Goal: Task Accomplishment & Management: Manage account settings

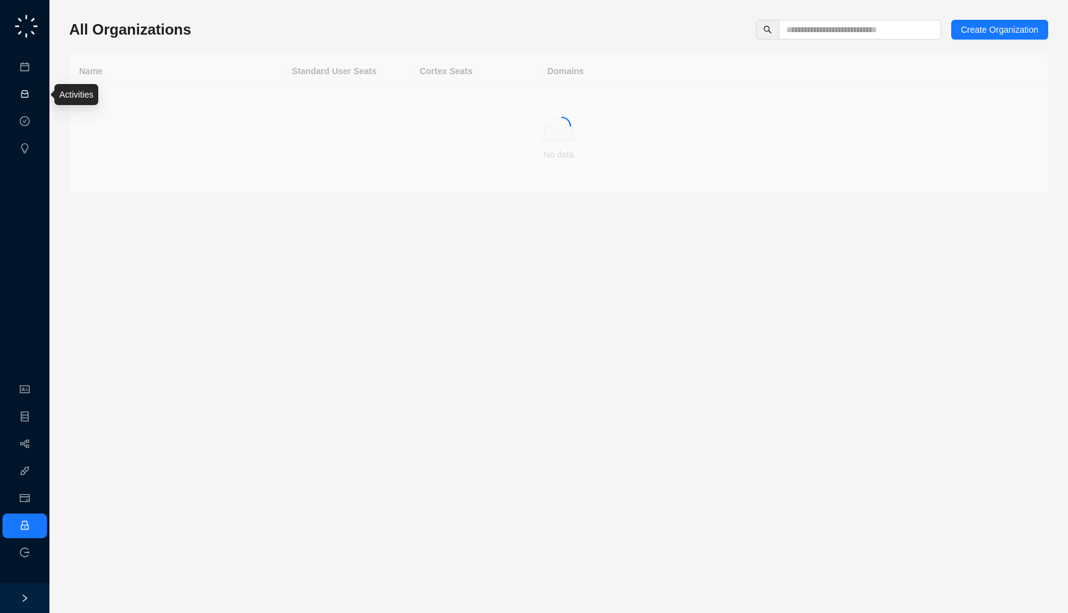
click at [36, 95] on link "Activities" at bounding box center [53, 95] width 34 height 10
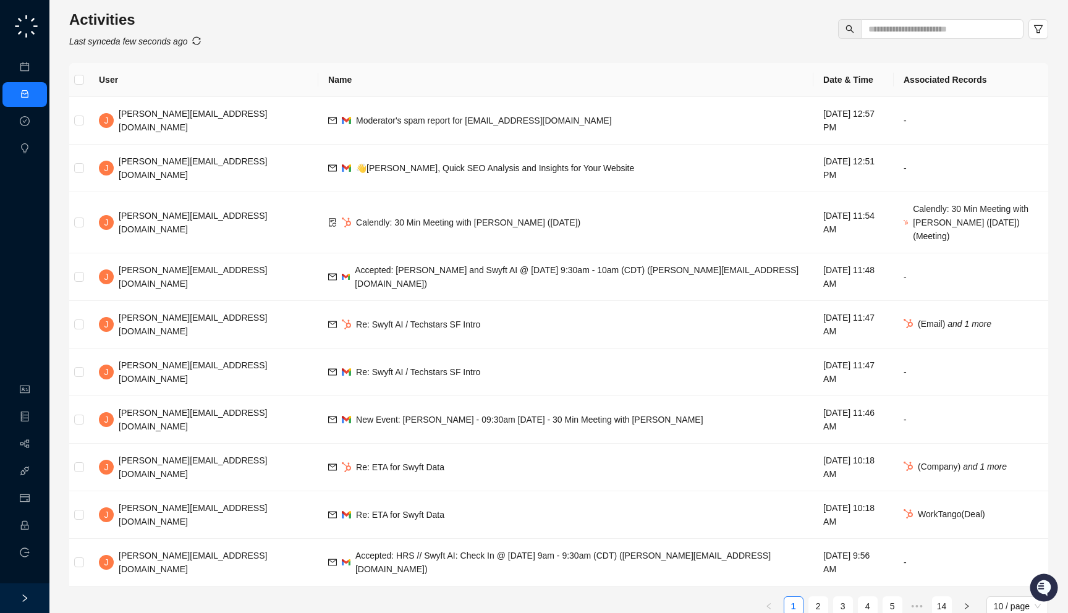
click at [79, 87] on th at bounding box center [79, 80] width 20 height 34
click at [485, 145] on td "👋Jake, Quick SEO Analysis and Insights for Your Website" at bounding box center [565, 169] width 495 height 48
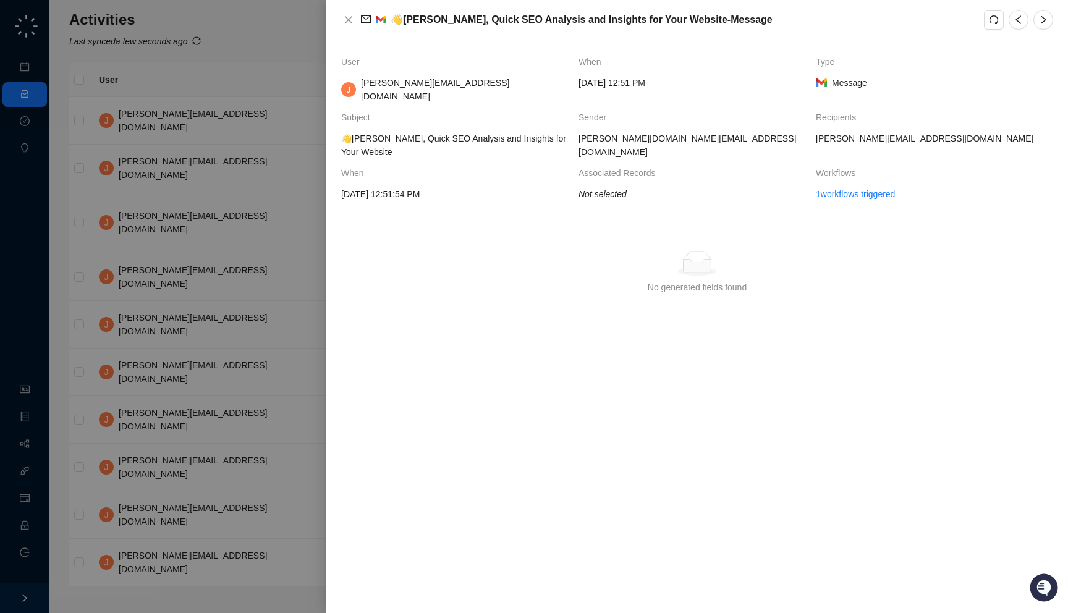
click at [291, 205] on div at bounding box center [534, 306] width 1068 height 613
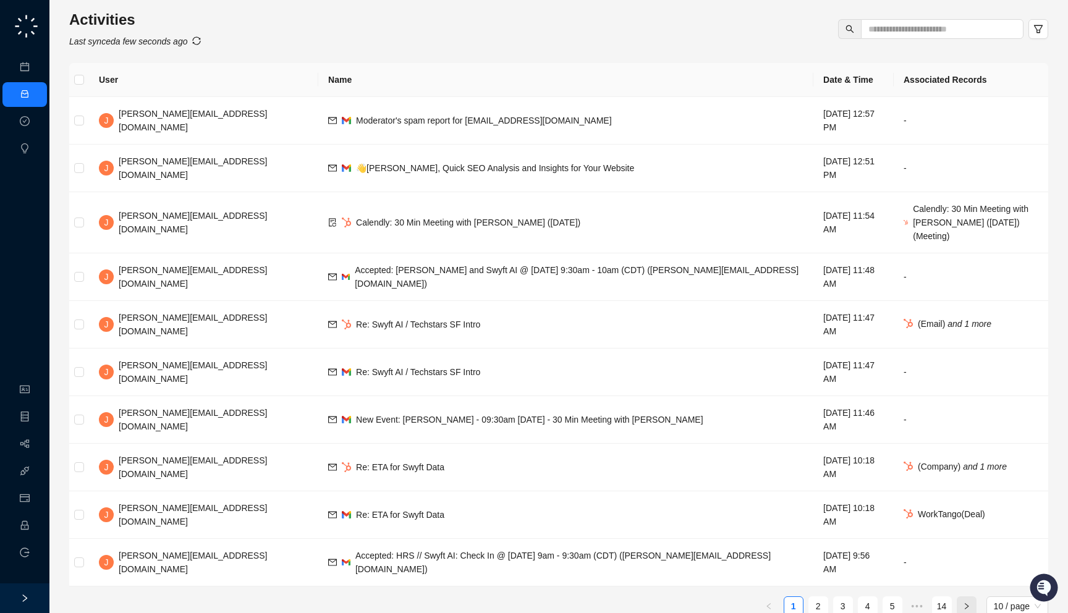
click at [965, 597] on button "button" at bounding box center [967, 607] width 20 height 20
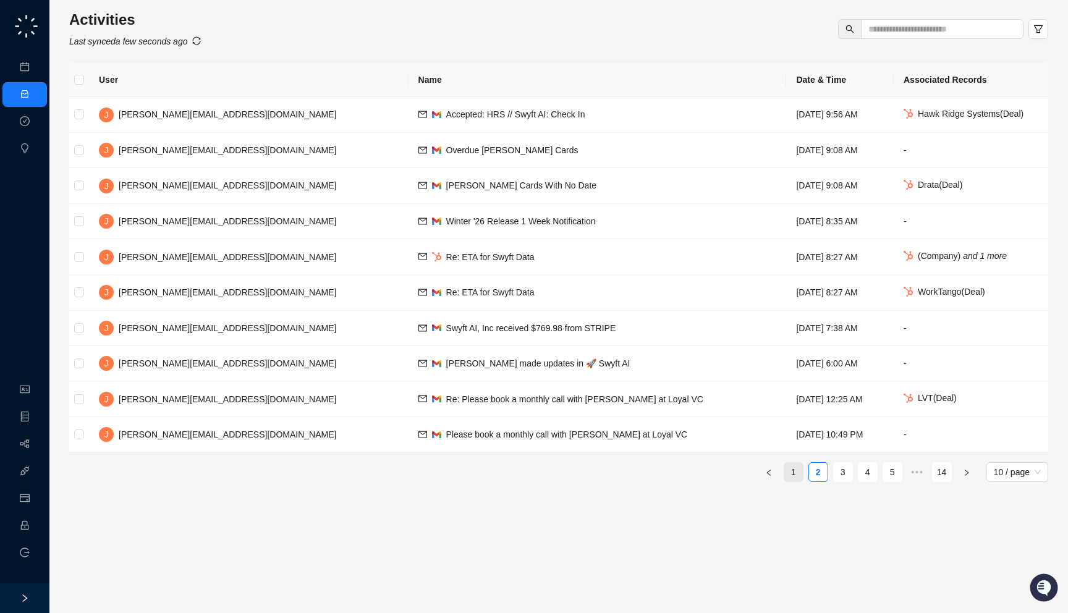
click at [790, 475] on link "1" at bounding box center [794, 472] width 19 height 19
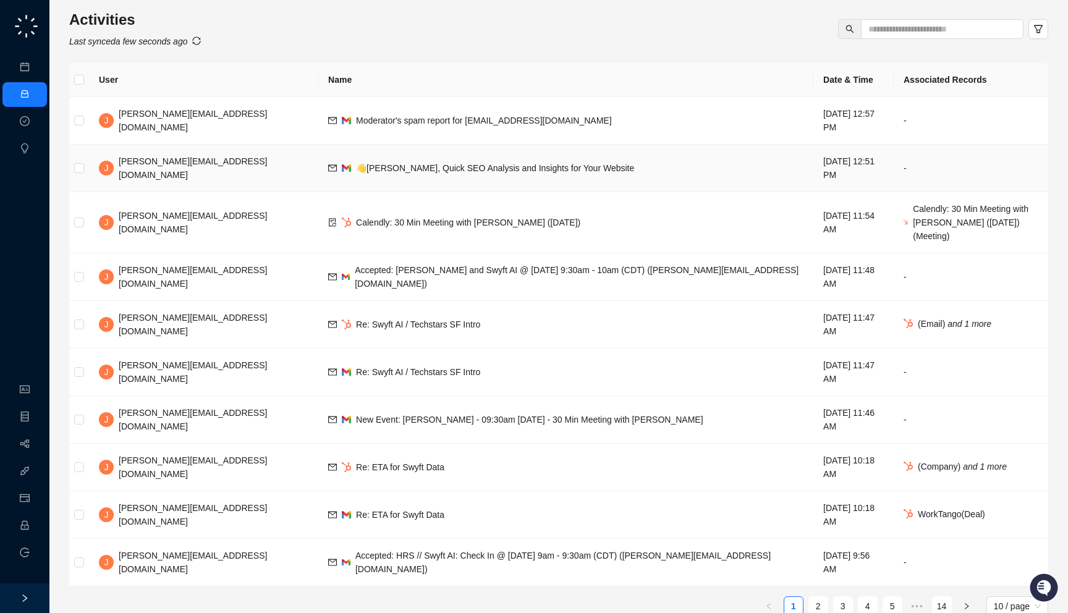
click at [418, 163] on span "👋Jake, Quick SEO Analysis and Insights for Your Website" at bounding box center [495, 168] width 278 height 10
click at [36, 449] on link "Workflows" at bounding box center [56, 445] width 40 height 10
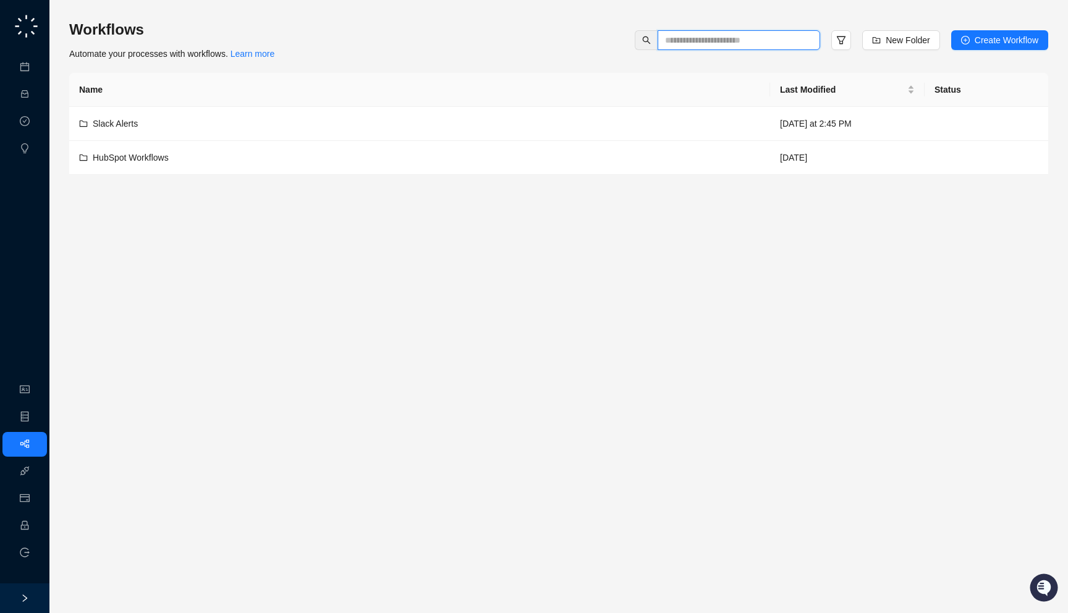
click at [747, 41] on input "text" at bounding box center [734, 40] width 138 height 14
click at [36, 525] on link "Employee" at bounding box center [55, 526] width 38 height 10
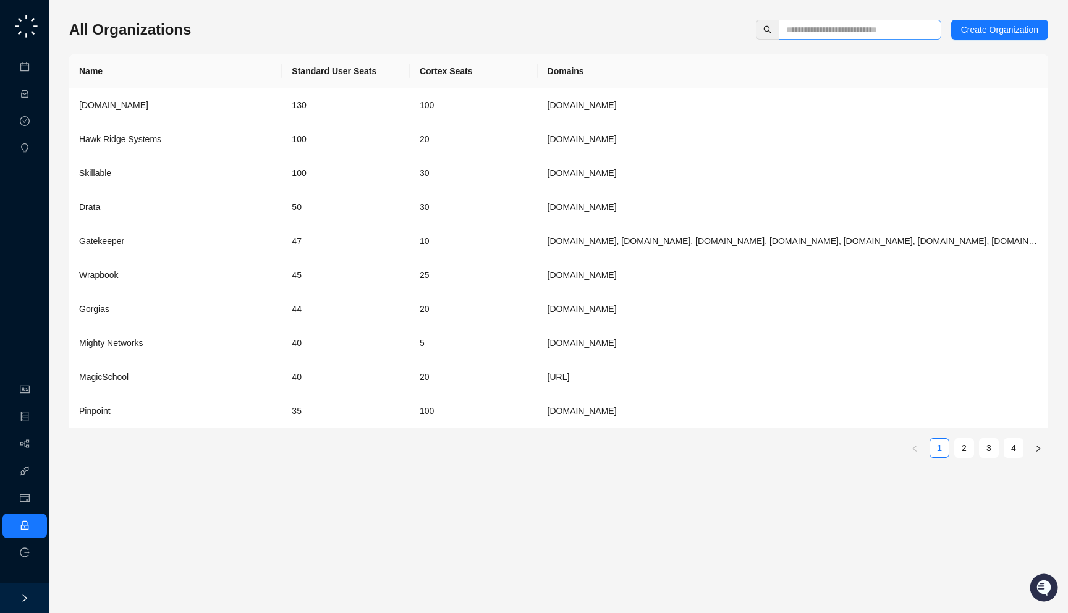
click at [817, 37] on span at bounding box center [860, 30] width 163 height 20
click at [199, 20] on div "All Organizations Create Organization Name Standard User Seats Cortex Seats Dom…" at bounding box center [558, 307] width 979 height 594
click at [813, 27] on input "text" at bounding box center [855, 30] width 138 height 14
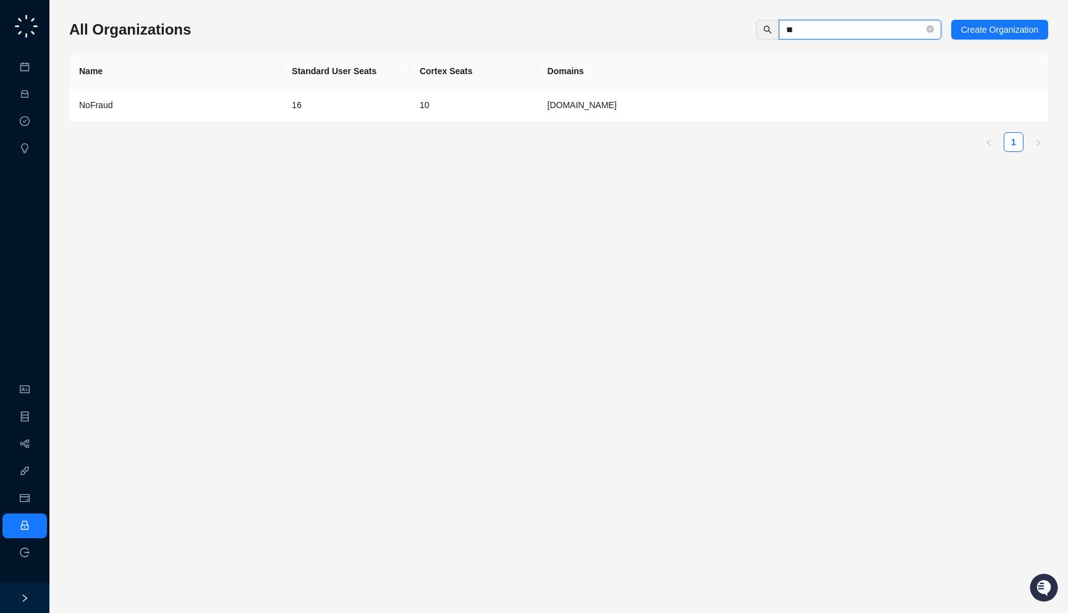
type input "**"
click at [246, 106] on div "NoFraud" at bounding box center [175, 105] width 193 height 14
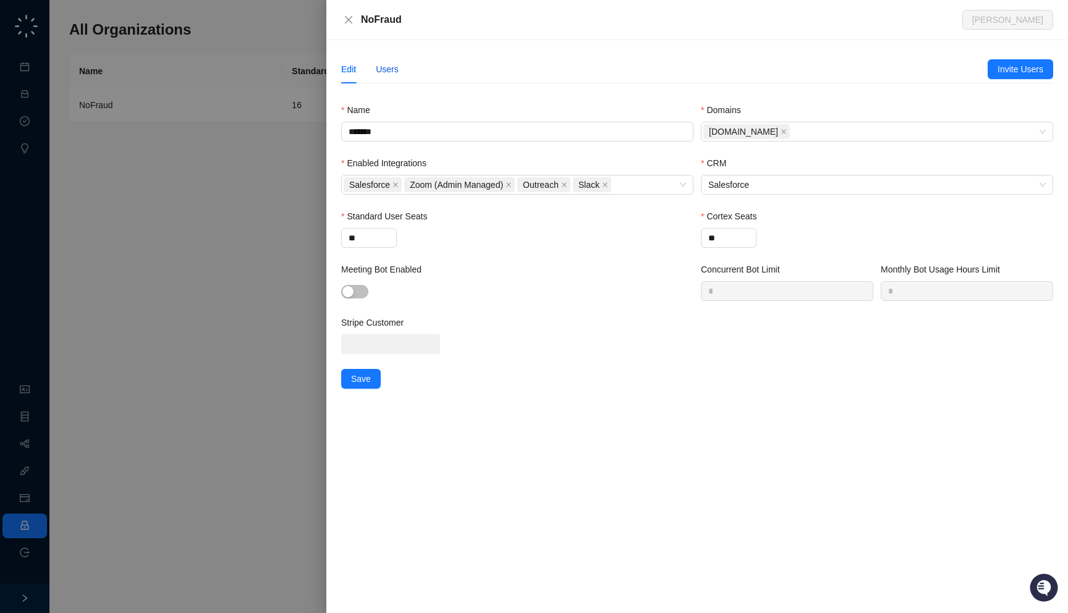
click at [386, 72] on div "Users" at bounding box center [387, 69] width 23 height 14
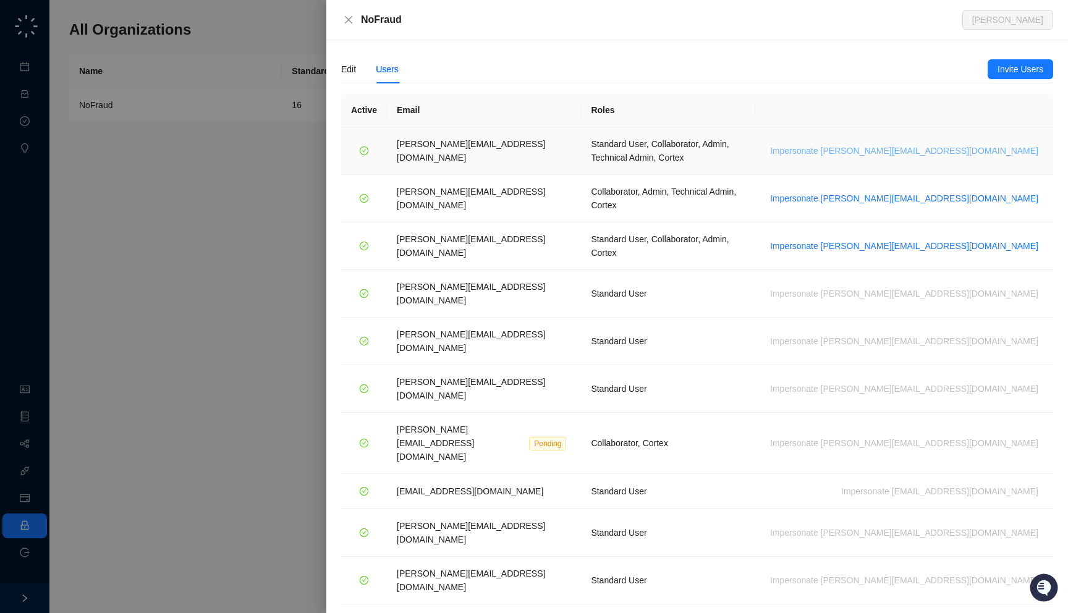
click at [935, 147] on span "Impersonate h.cline@nofraud.com" at bounding box center [904, 151] width 268 height 14
